Goal: Obtain resource: Obtain resource

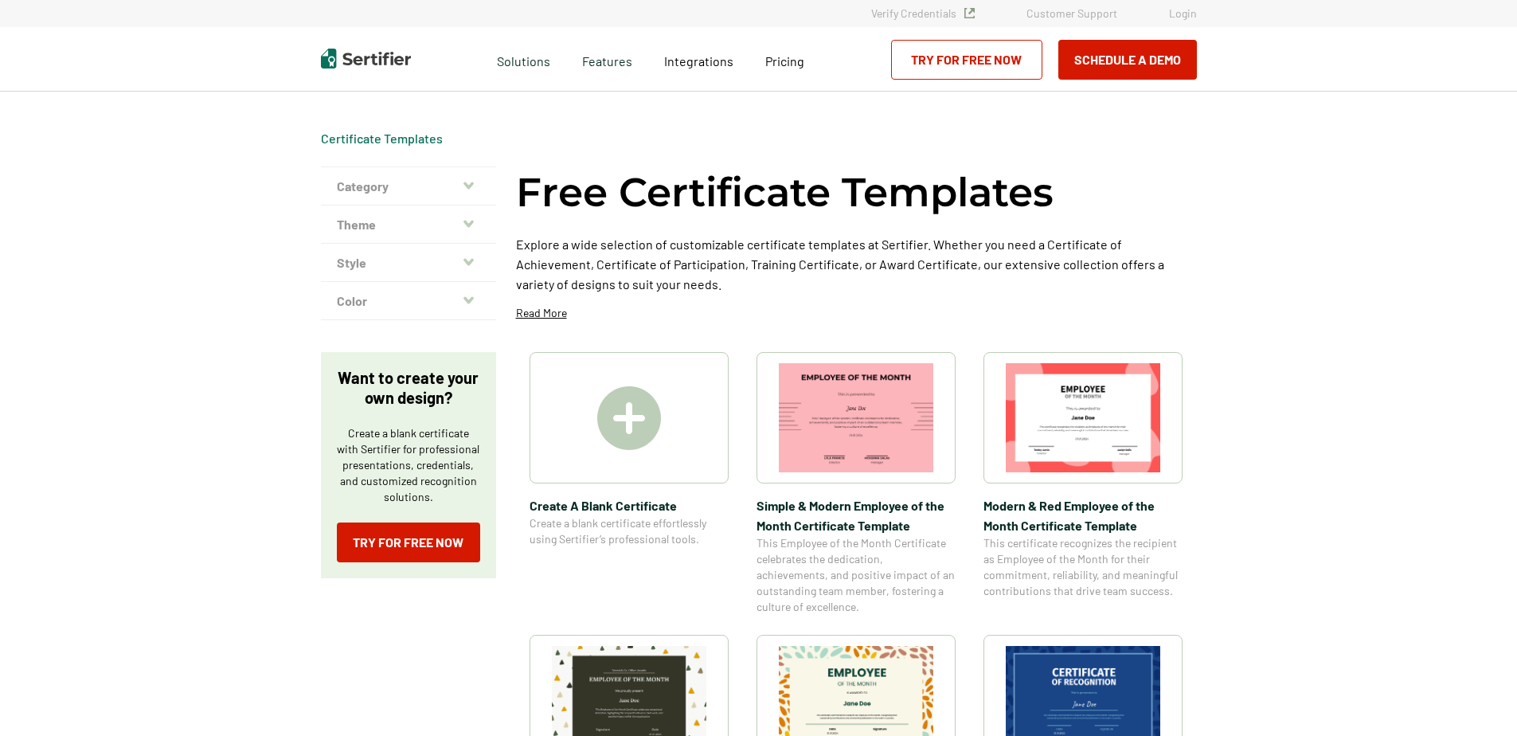
scroll to position [318, 0]
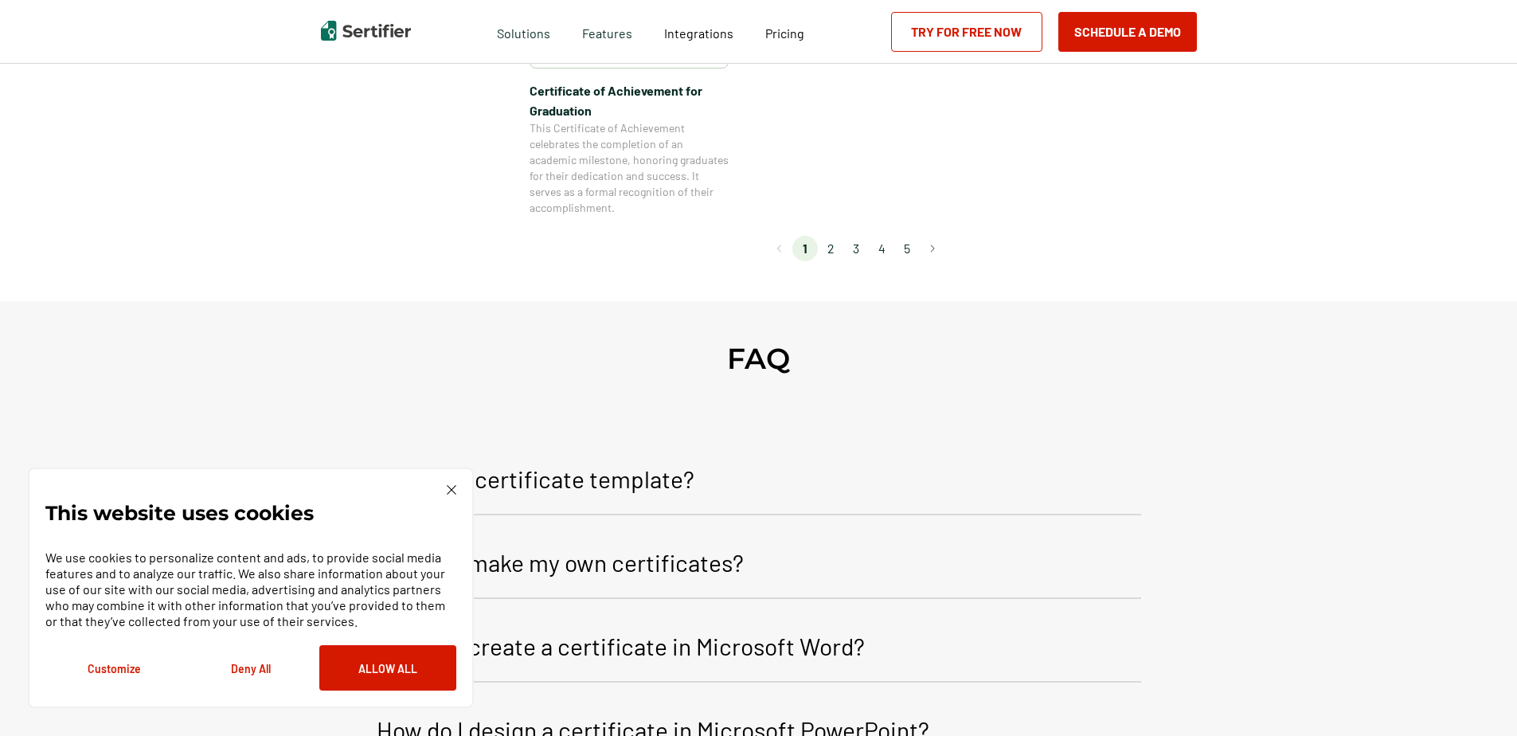
scroll to position [1592, 0]
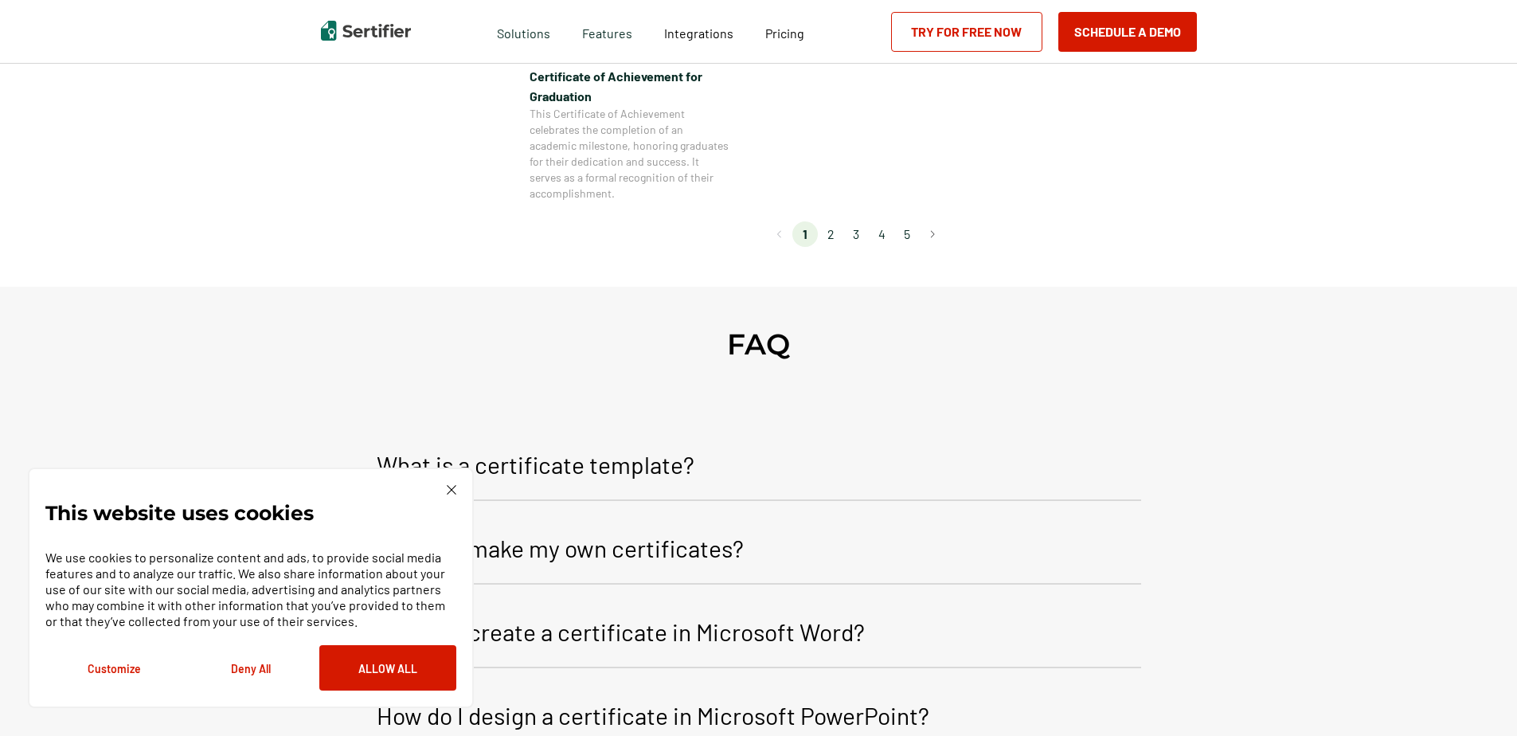
click at [833, 232] on li "2" at bounding box center [830, 233] width 25 height 25
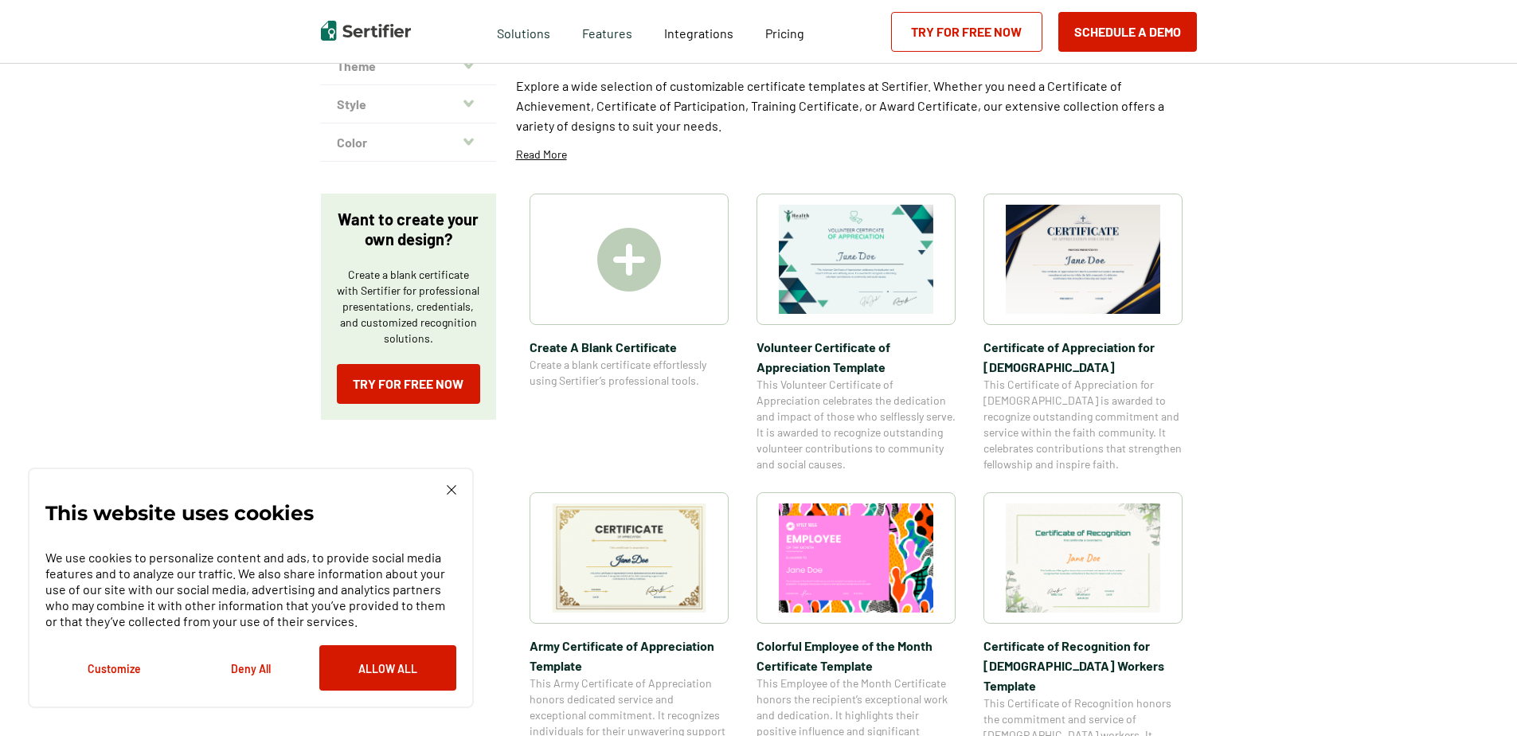
scroll to position [0, 0]
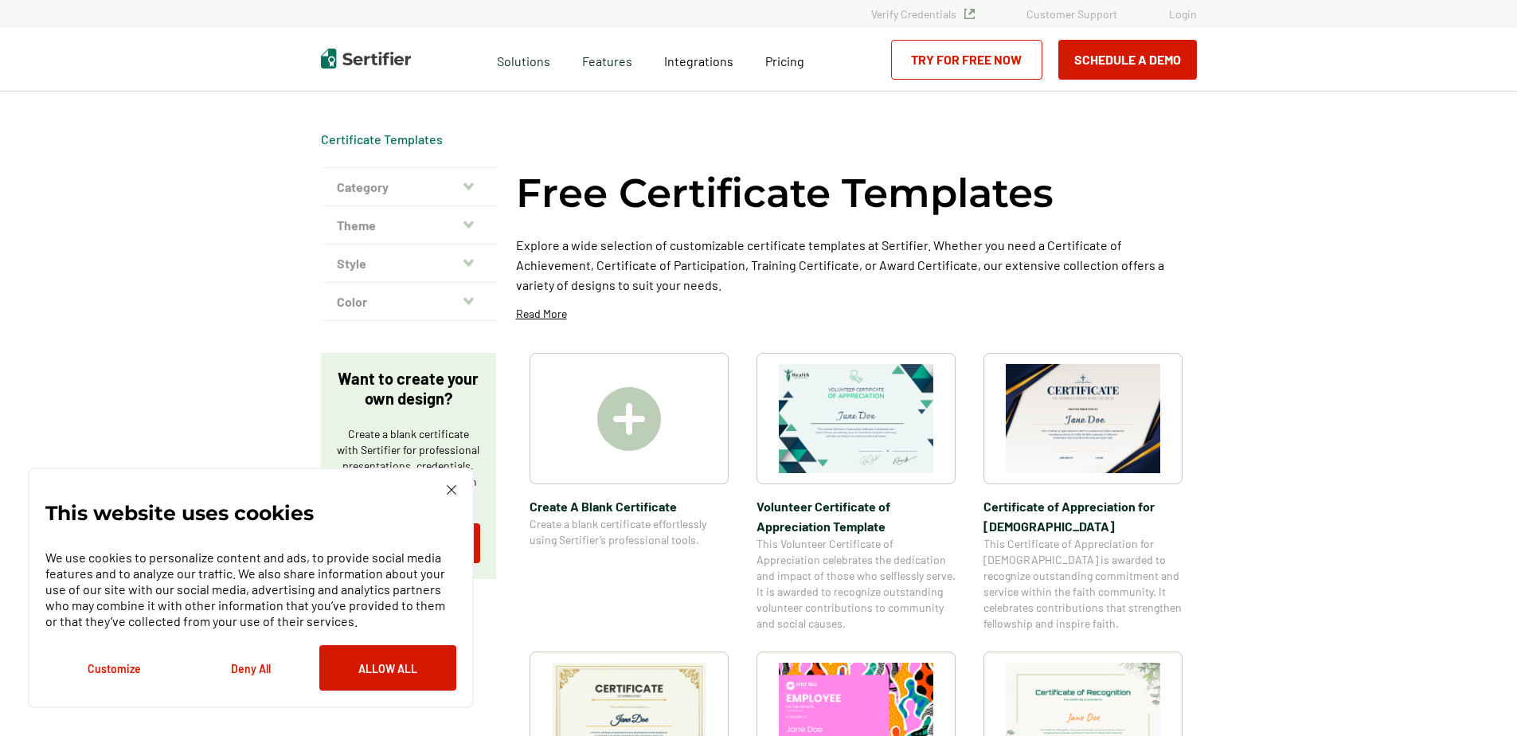
click at [441, 209] on button "Theme" at bounding box center [408, 225] width 175 height 38
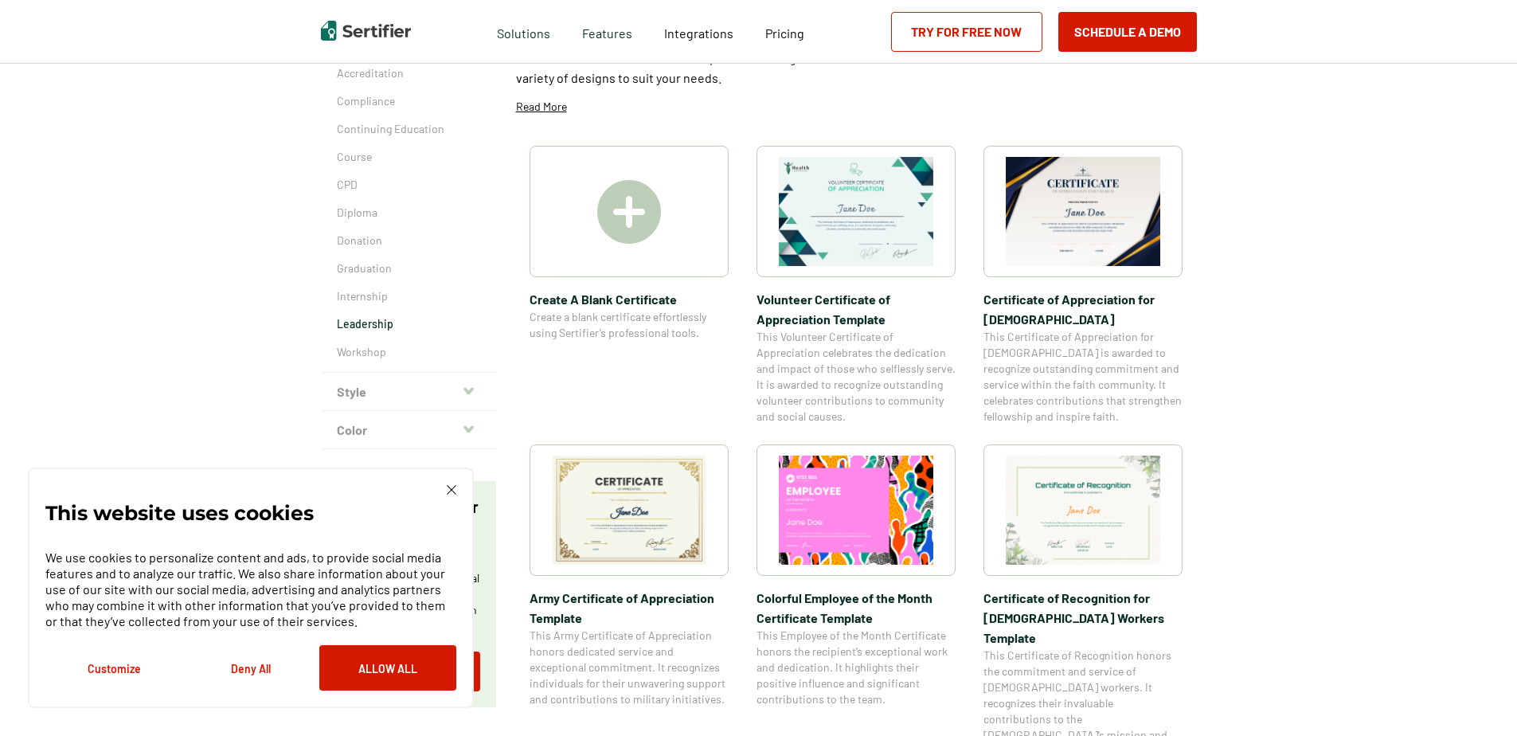
scroll to position [159, 0]
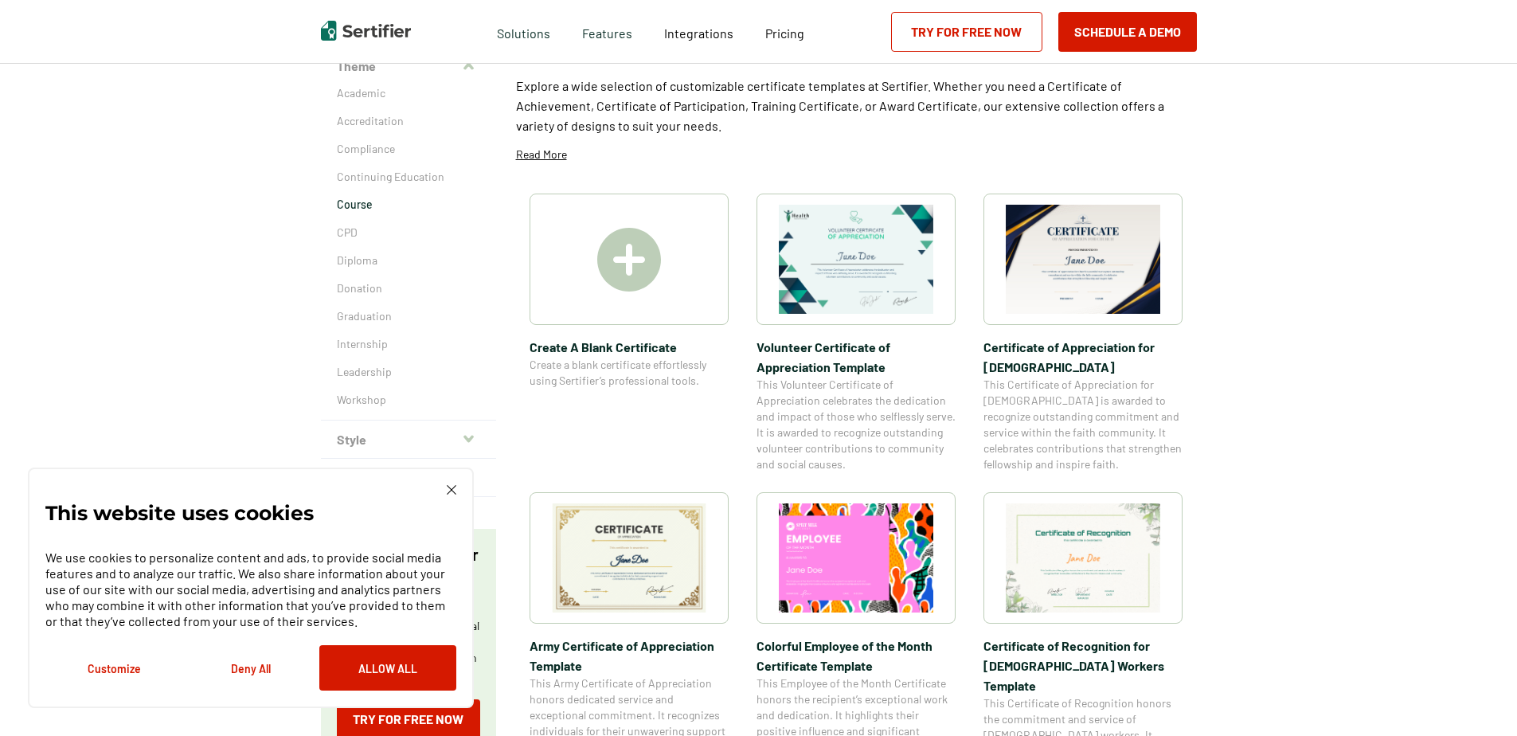
click at [365, 211] on p "Course" at bounding box center [408, 205] width 143 height 16
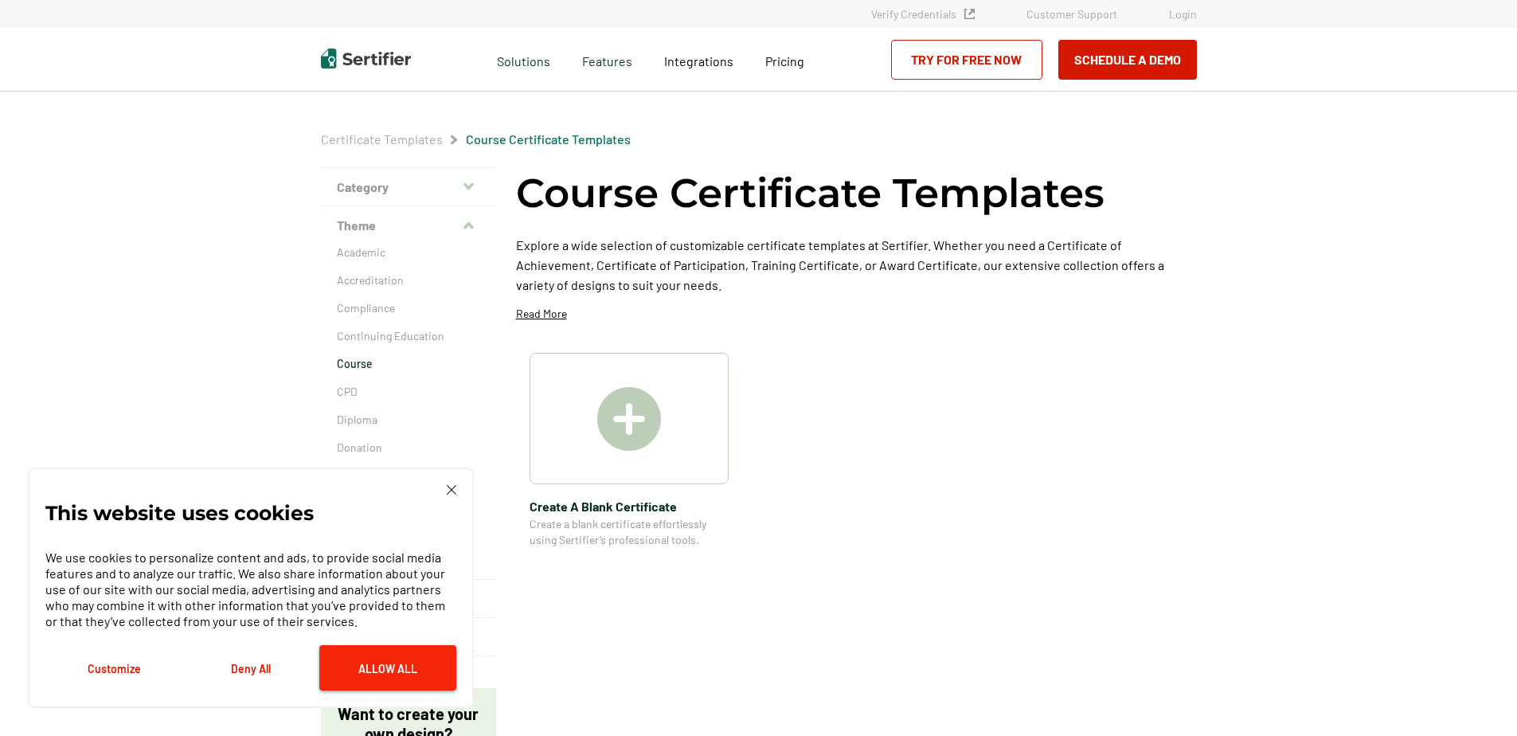
click at [373, 654] on button "Allow All" at bounding box center [387, 667] width 137 height 45
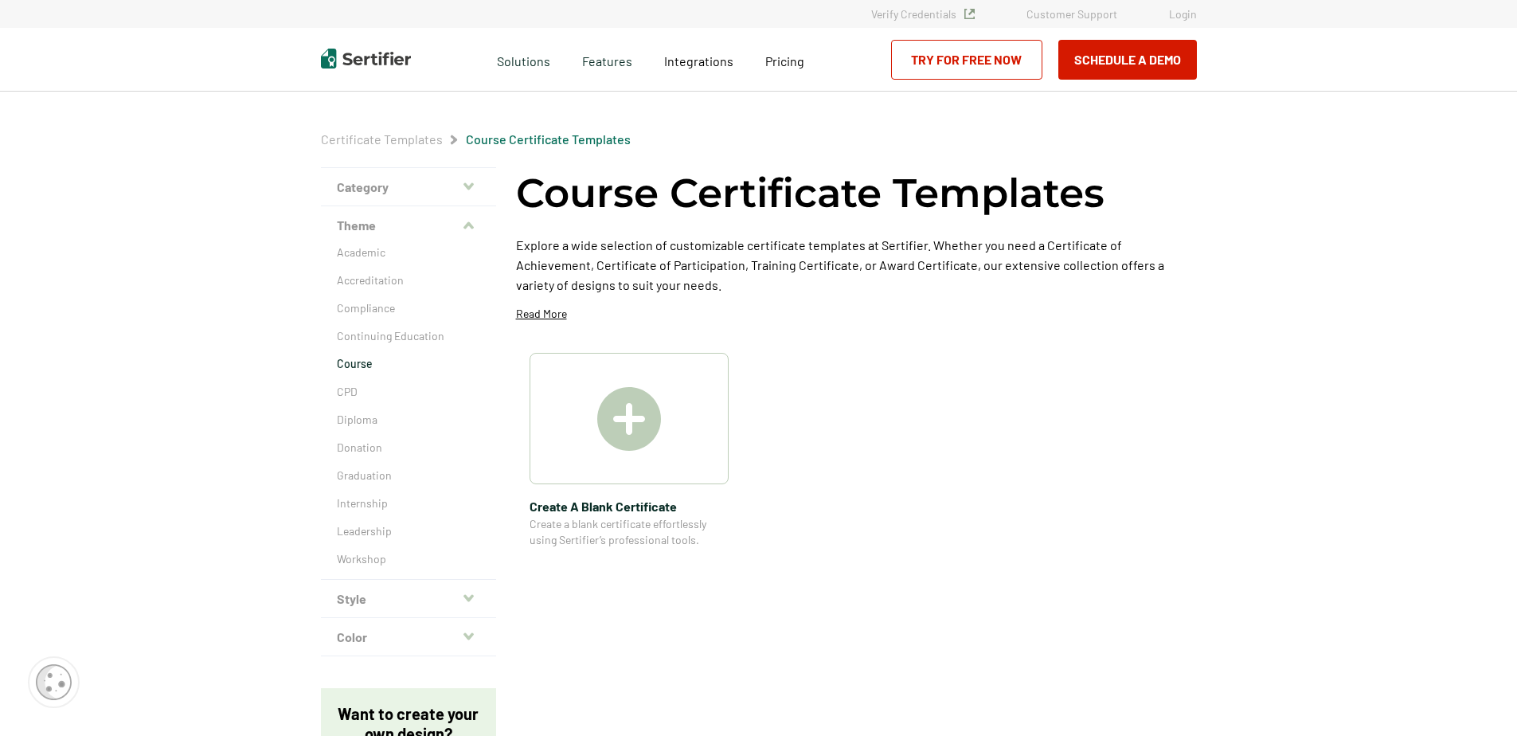
click at [603, 446] on img at bounding box center [629, 419] width 64 height 64
click at [382, 250] on p "Academic" at bounding box center [408, 252] width 143 height 16
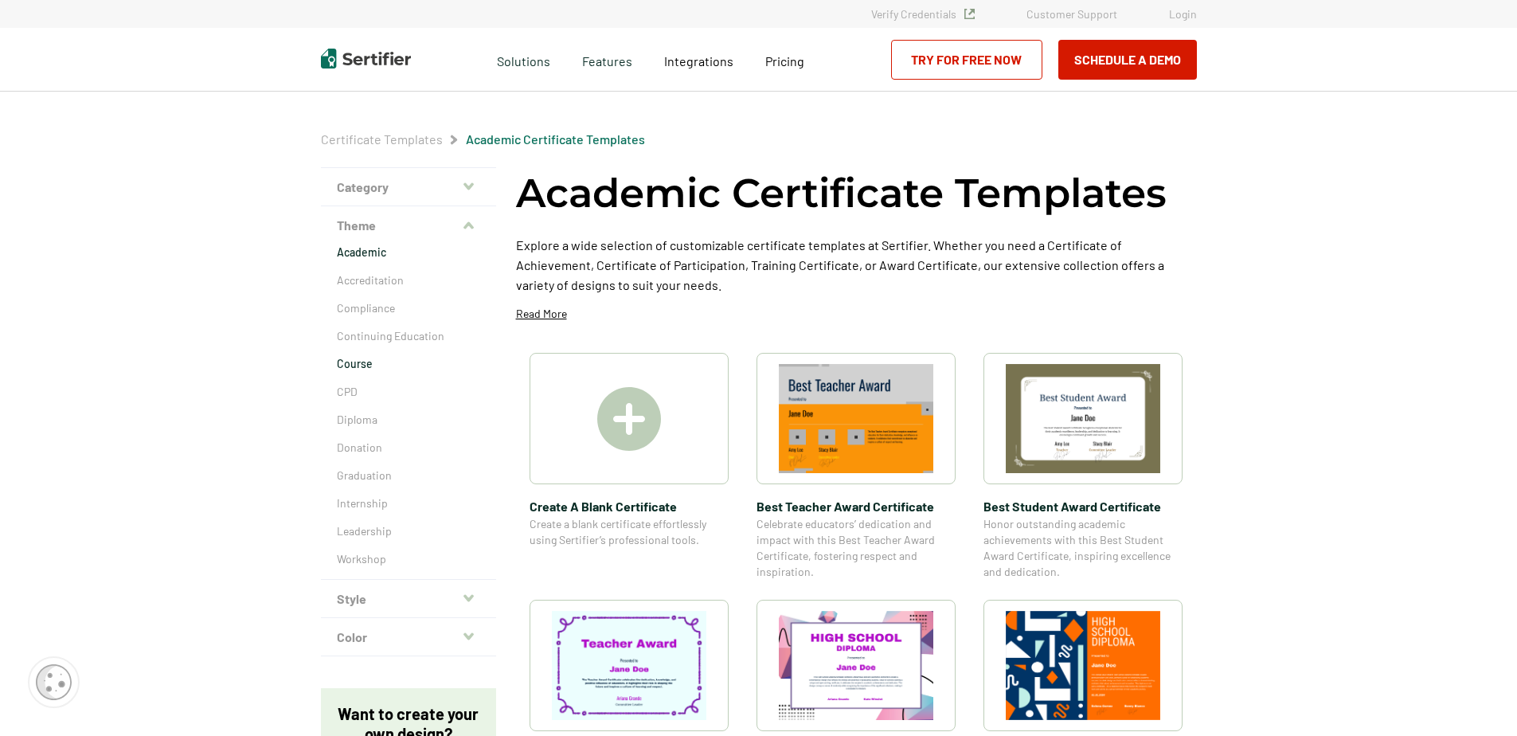
click at [367, 359] on p "Course" at bounding box center [408, 364] width 143 height 16
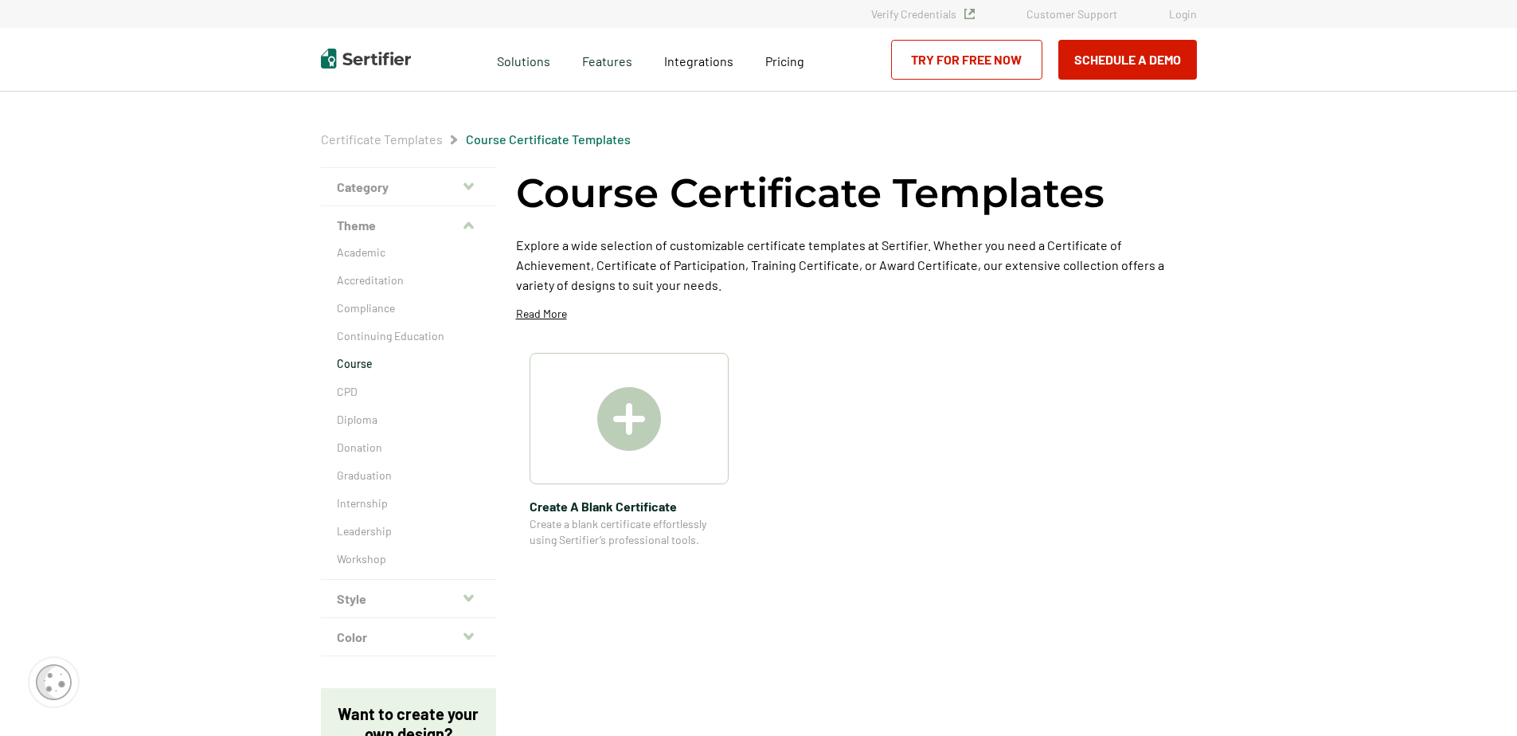
click at [373, 234] on button "Theme" at bounding box center [408, 225] width 175 height 38
